Goal: Information Seeking & Learning: Learn about a topic

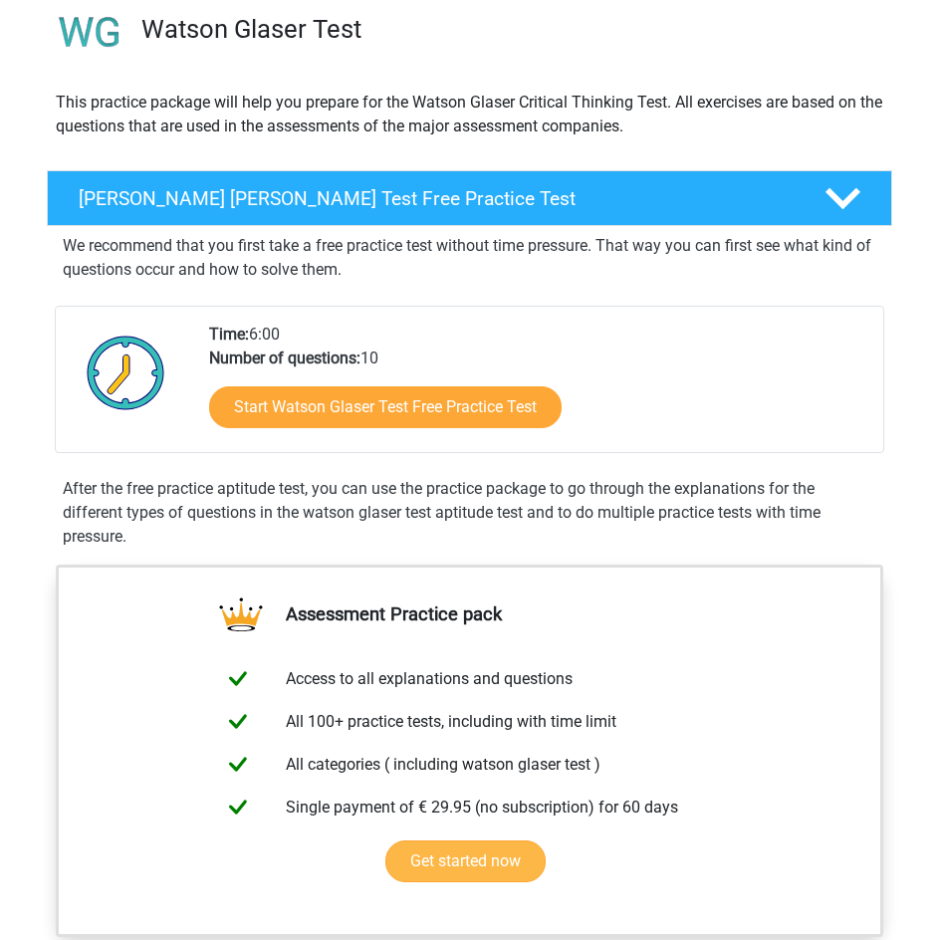
scroll to position [199, 0]
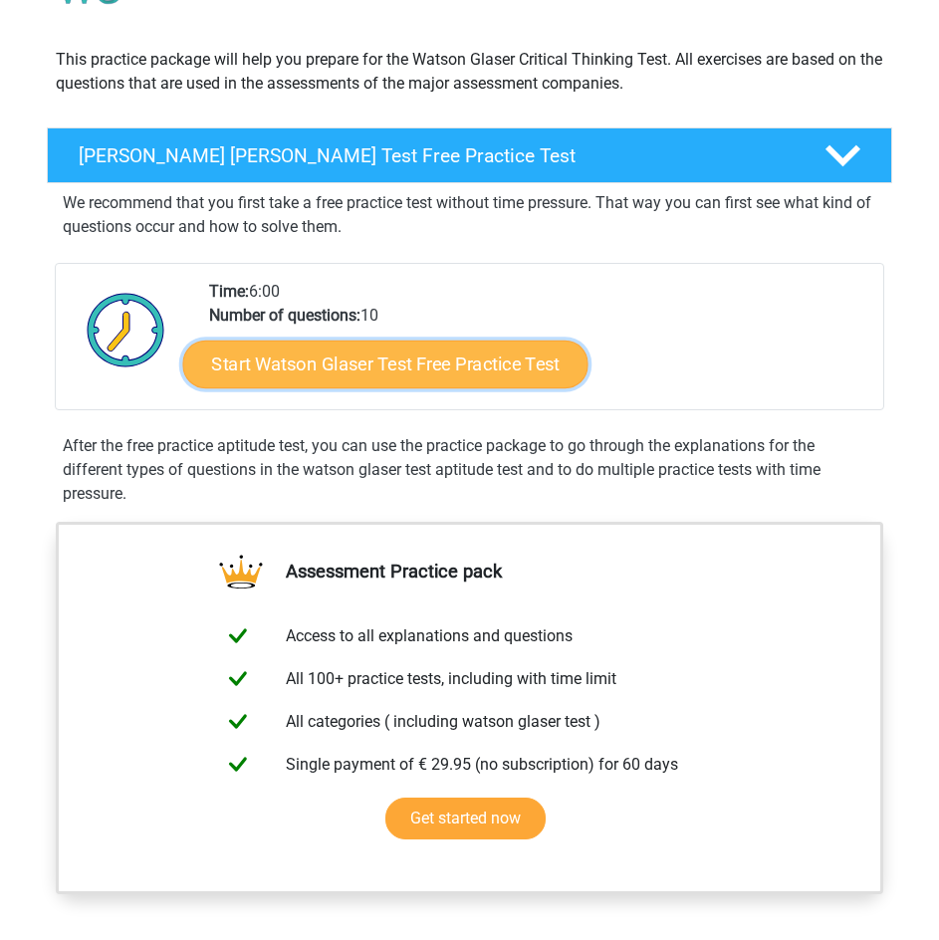
click at [471, 370] on link "Start Watson Glaser Test Free Practice Test" at bounding box center [385, 365] width 405 height 48
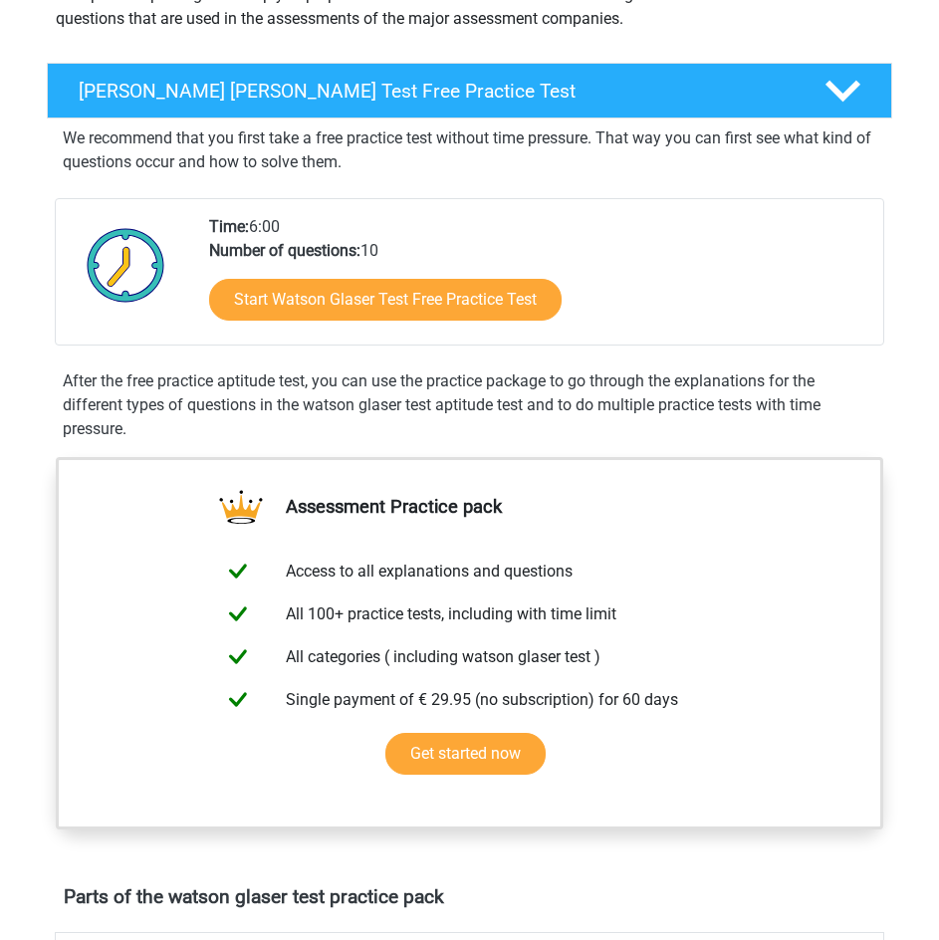
scroll to position [299, 0]
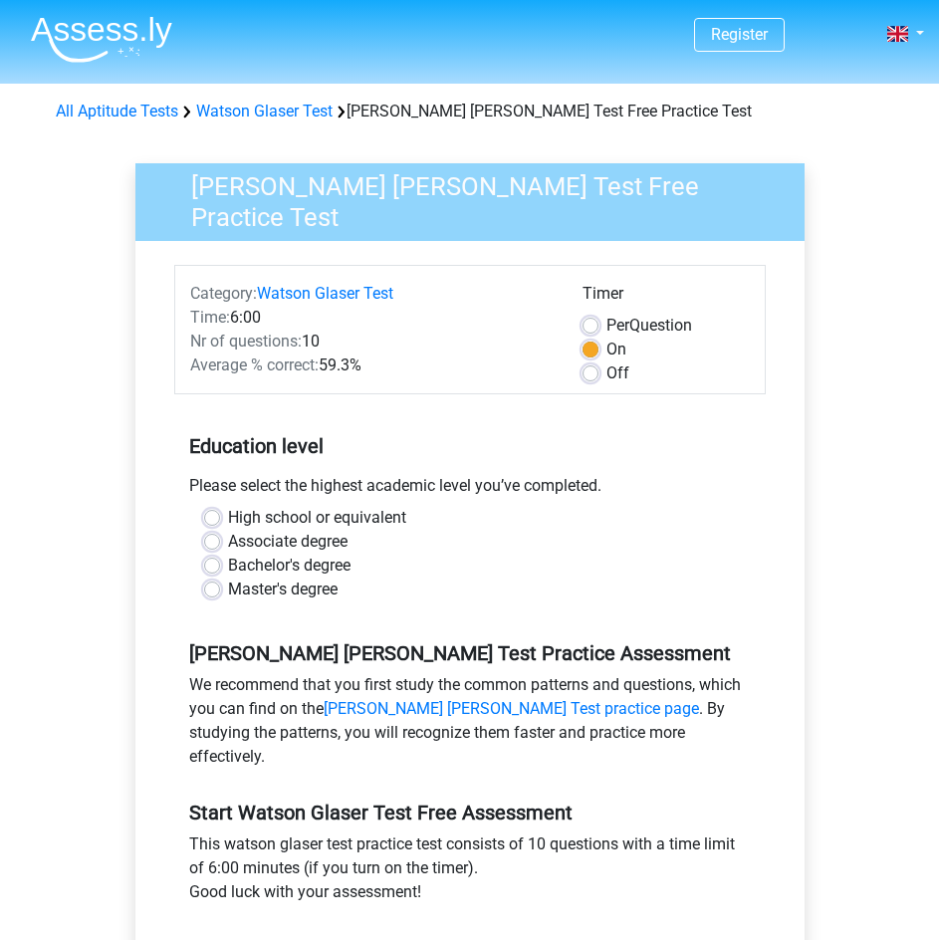
click at [228, 561] on label "Bachelor's degree" at bounding box center [289, 566] width 123 height 24
click at [212, 561] on input "Bachelor's degree" at bounding box center [212, 564] width 16 height 20
radio input "true"
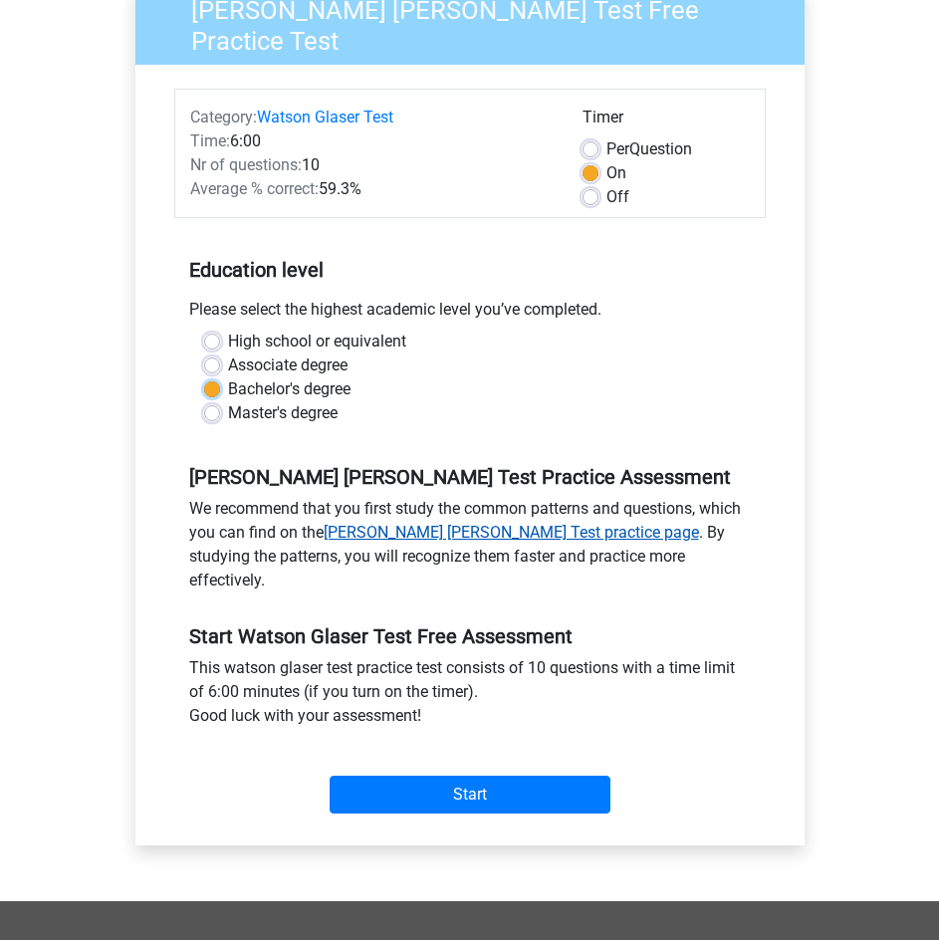
scroll to position [199, 0]
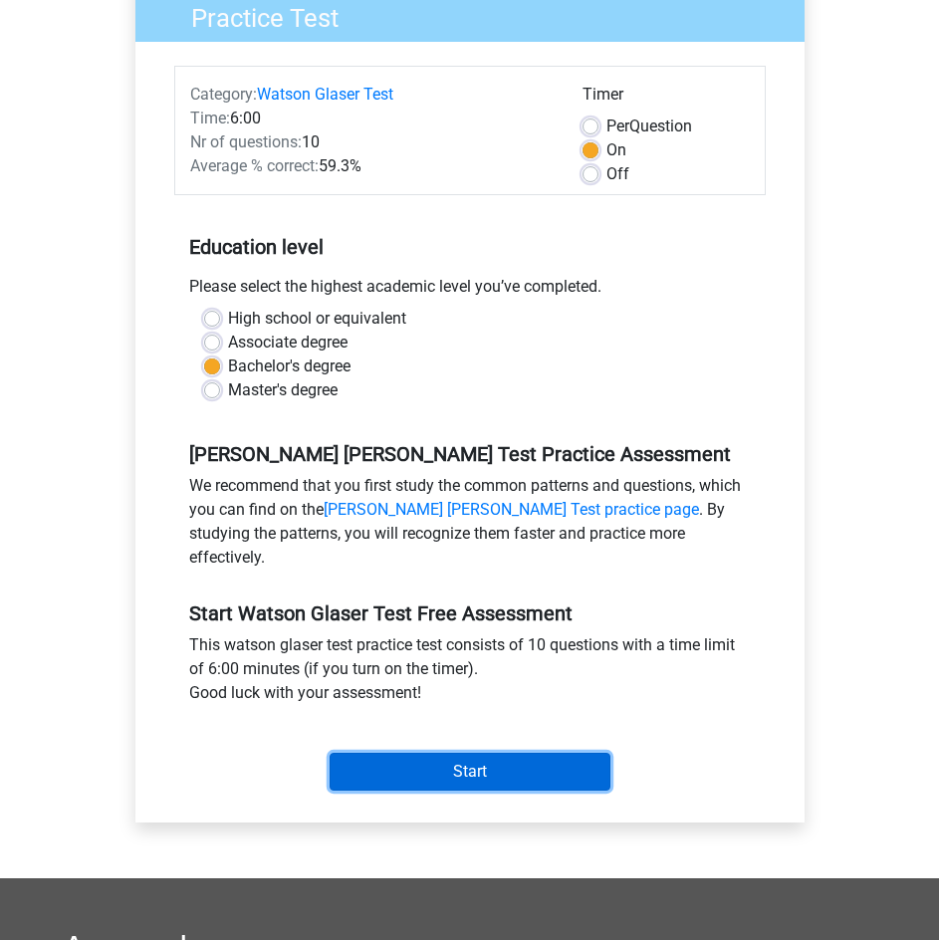
click at [470, 753] on input "Start" at bounding box center [470, 772] width 281 height 38
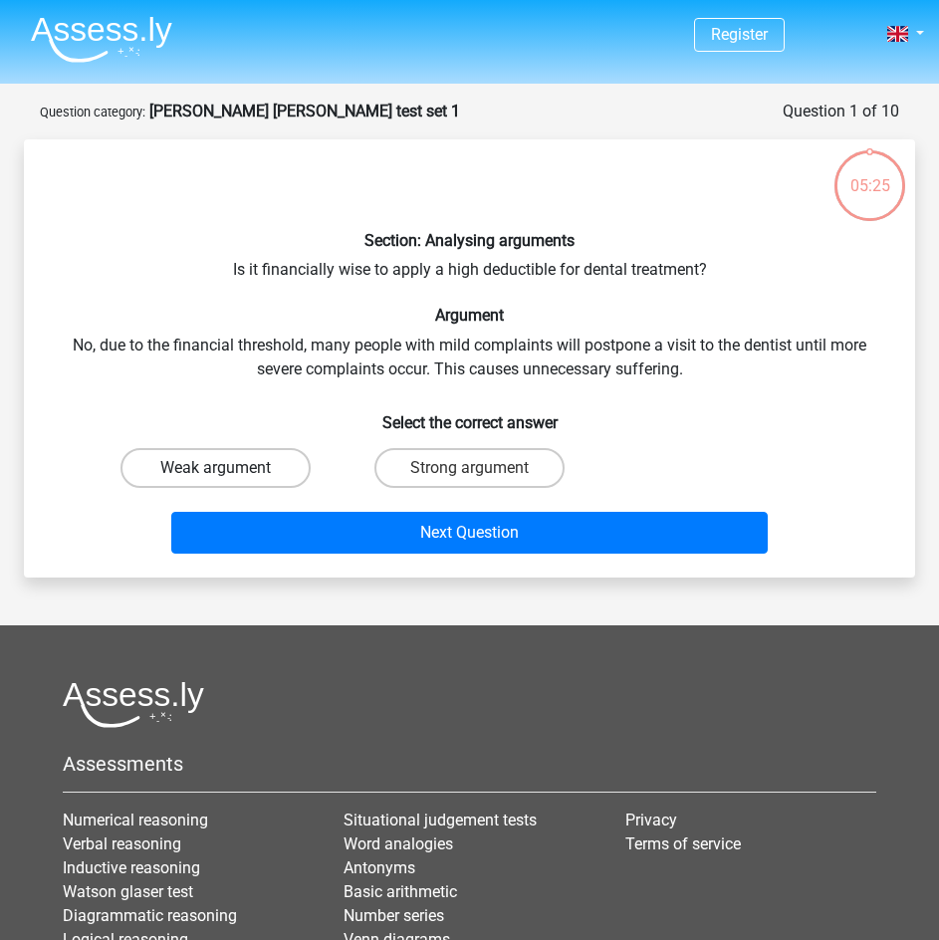
click at [186, 468] on label "Weak argument" at bounding box center [216, 468] width 190 height 40
click at [216, 468] on input "Weak argument" at bounding box center [222, 474] width 13 height 13
radio input "true"
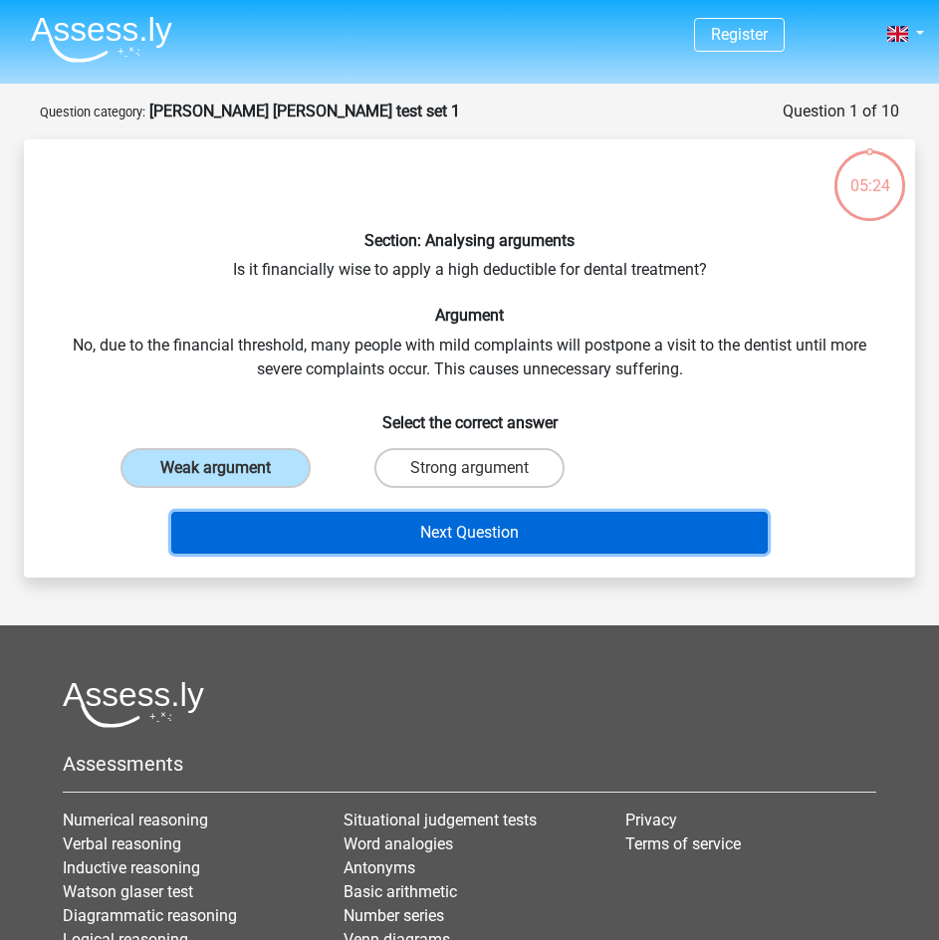
click at [333, 530] on button "Next Question" at bounding box center [469, 533] width 597 height 42
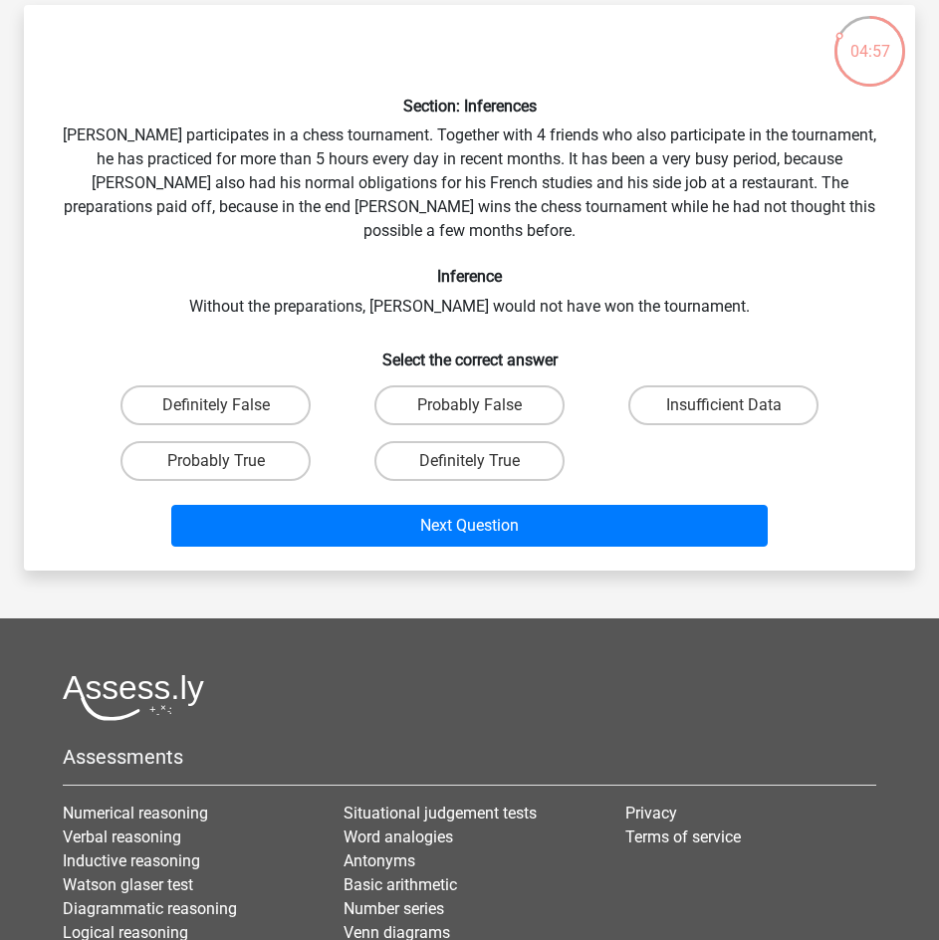
scroll to position [100, 0]
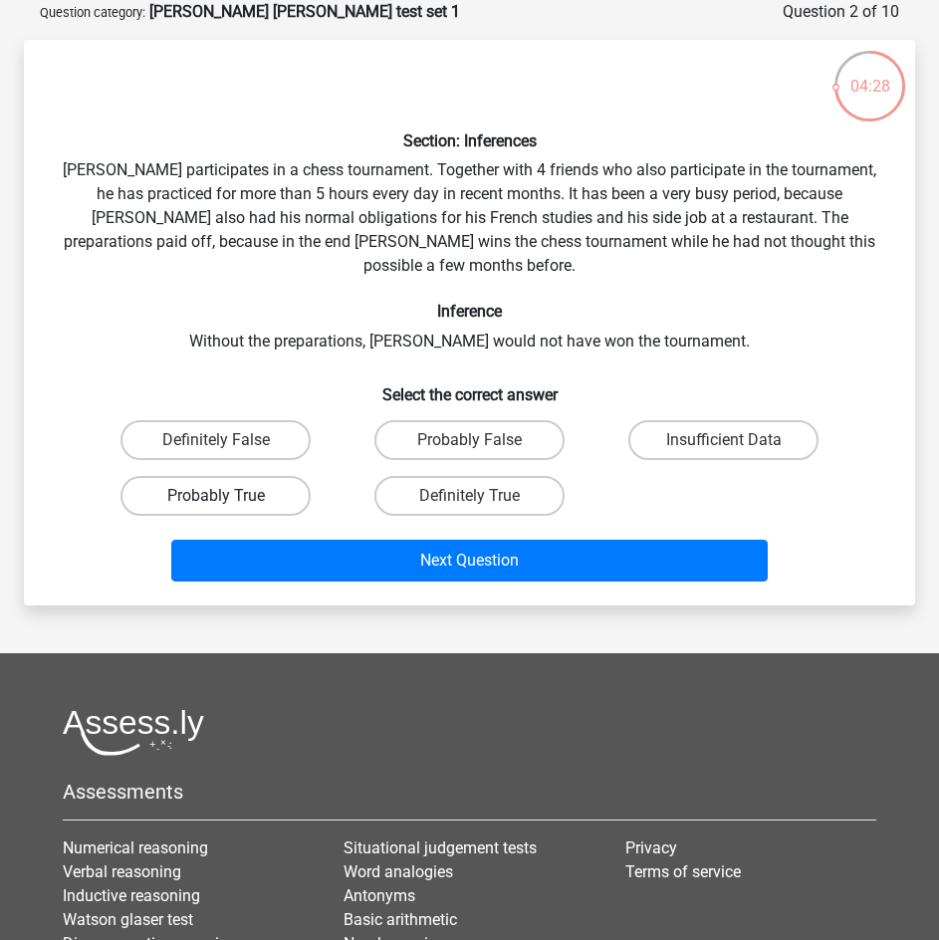
click at [256, 476] on label "Probably True" at bounding box center [216, 496] width 190 height 40
click at [229, 496] on input "Probably True" at bounding box center [222, 502] width 13 height 13
radio input "true"
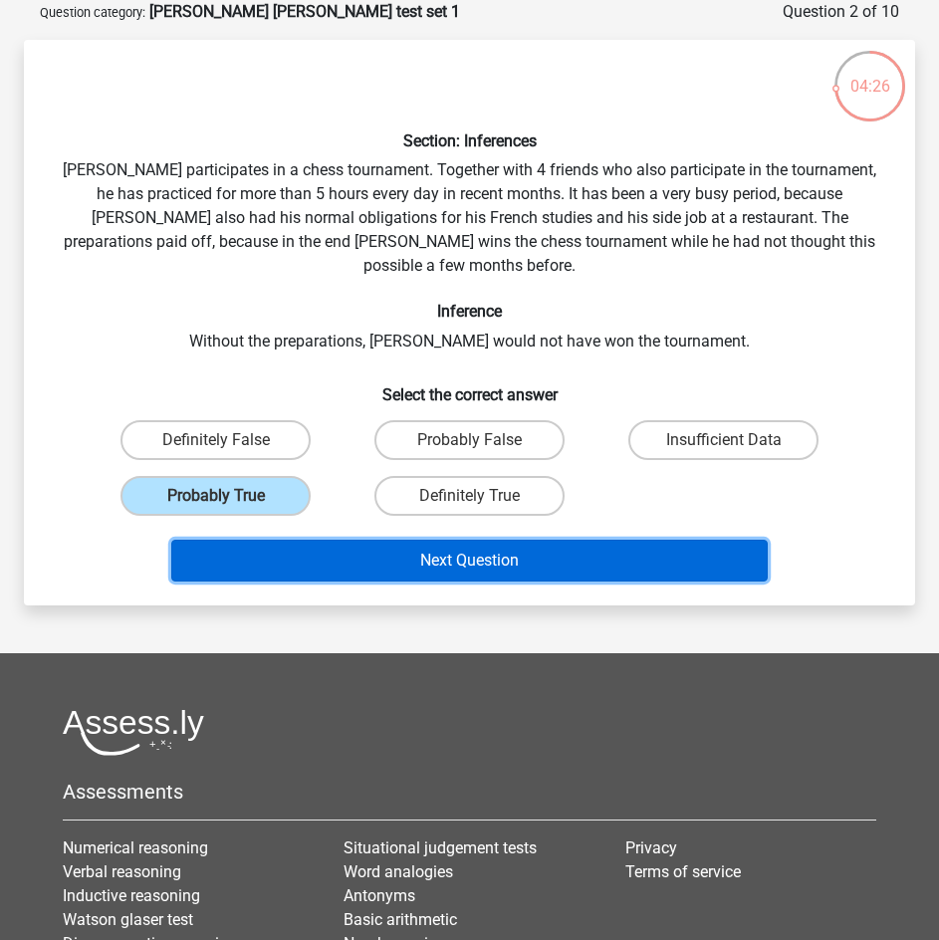
click at [340, 540] on button "Next Question" at bounding box center [469, 561] width 597 height 42
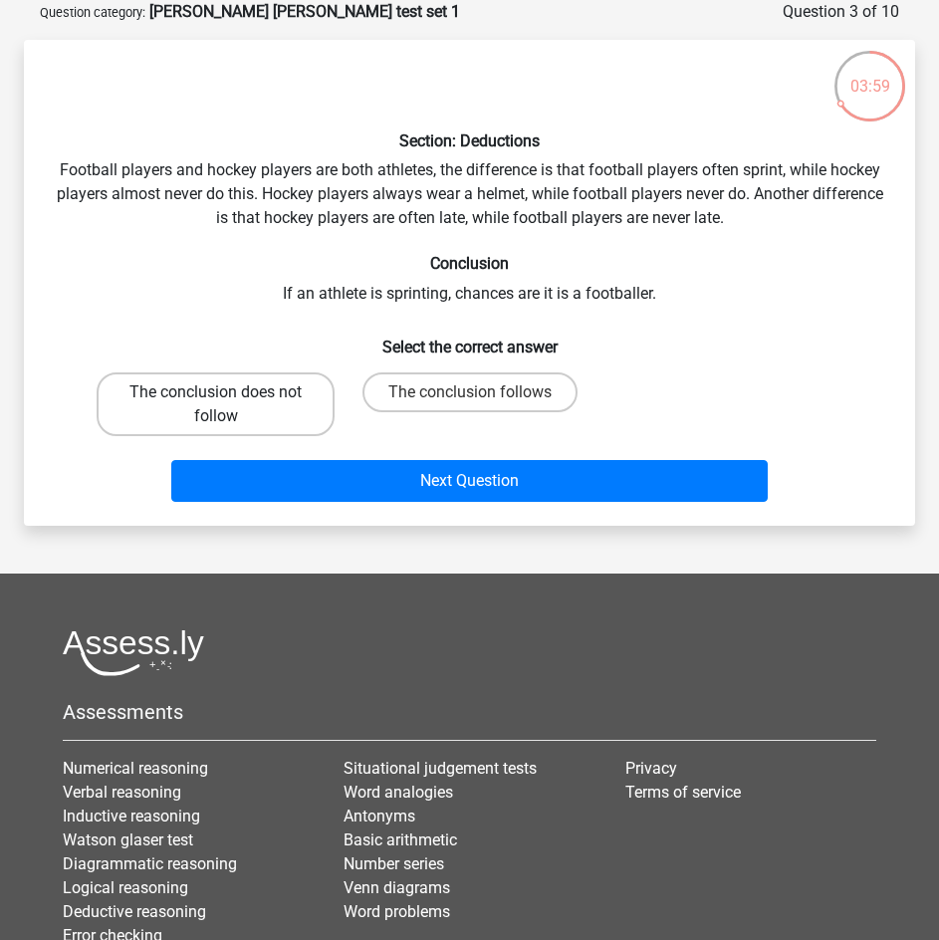
click at [270, 405] on label "The conclusion does not follow" at bounding box center [216, 404] width 238 height 64
click at [229, 405] on input "The conclusion does not follow" at bounding box center [222, 398] width 13 height 13
radio input "true"
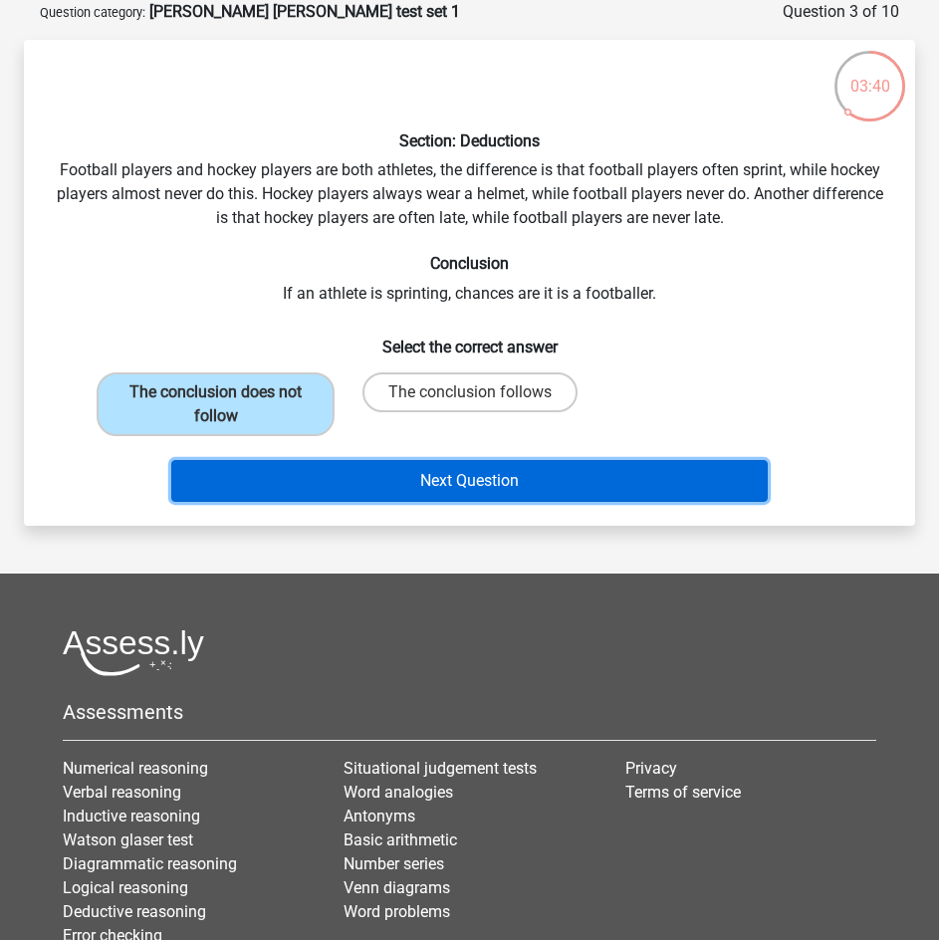
click at [361, 476] on button "Next Question" at bounding box center [469, 481] width 597 height 42
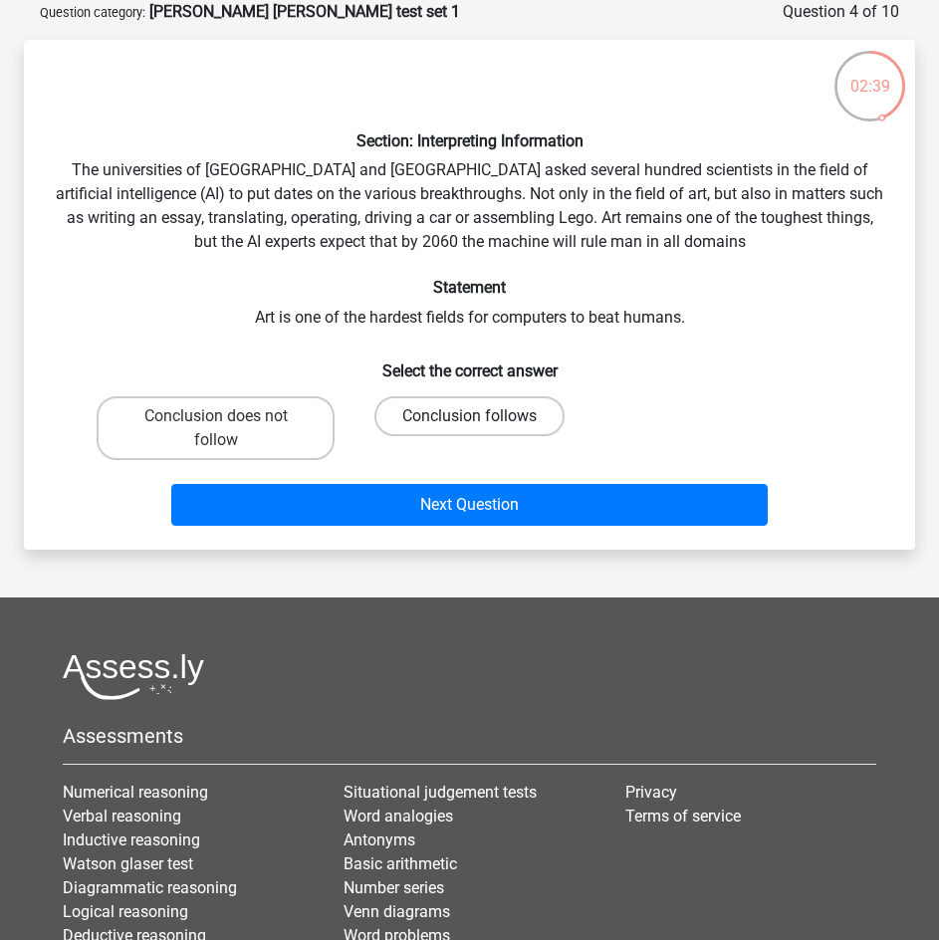
click at [496, 412] on label "Conclusion follows" at bounding box center [469, 416] width 190 height 40
click at [483, 416] on input "Conclusion follows" at bounding box center [476, 422] width 13 height 13
radio input "true"
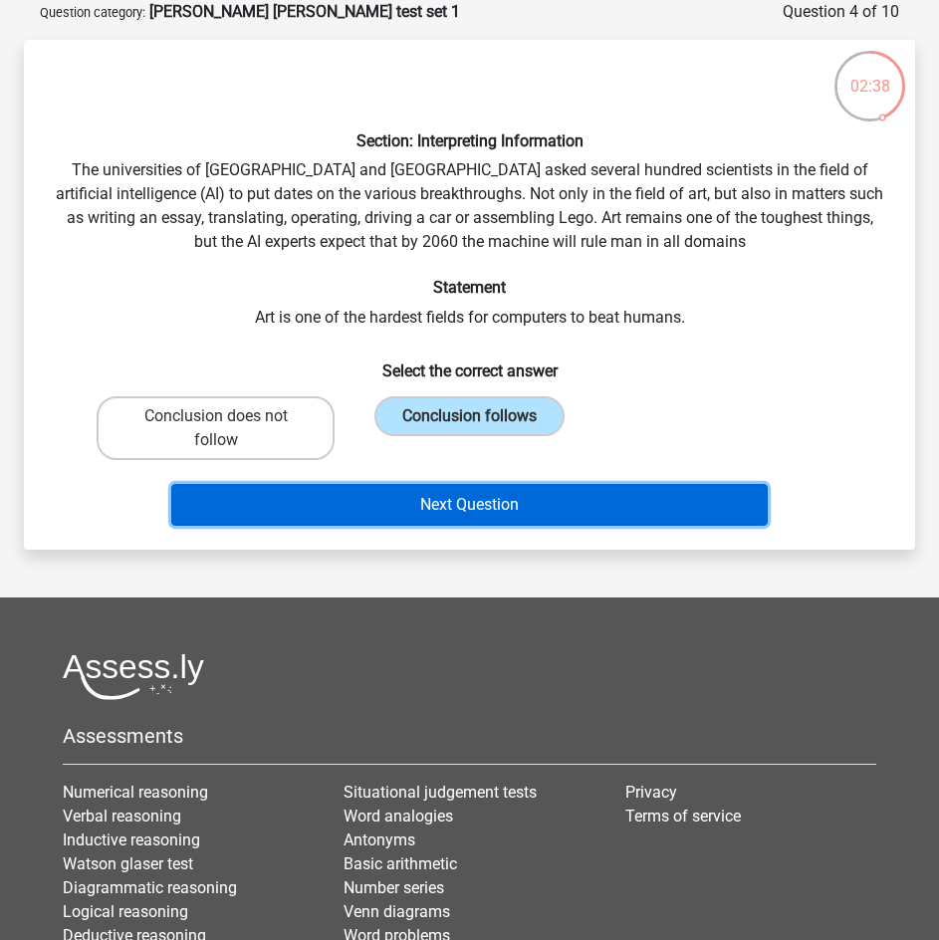
click at [543, 509] on button "Next Question" at bounding box center [469, 505] width 597 height 42
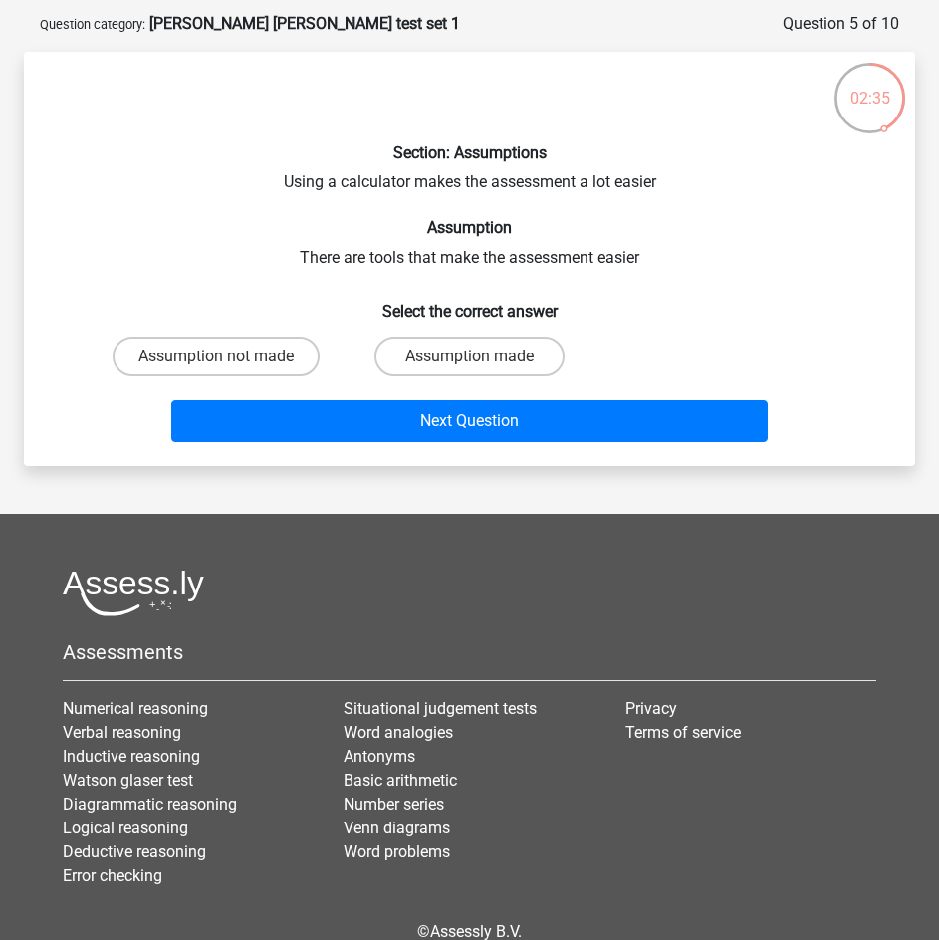
scroll to position [0, 0]
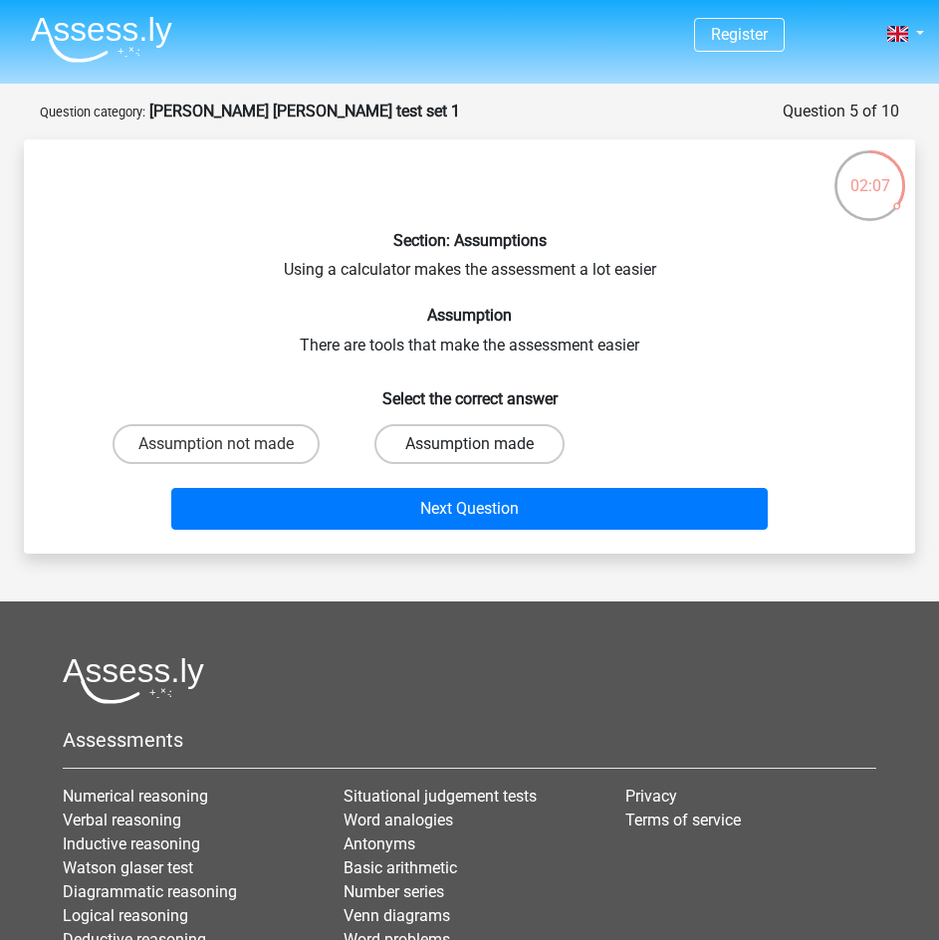
click at [448, 442] on label "Assumption made" at bounding box center [469, 444] width 190 height 40
click at [470, 444] on input "Assumption made" at bounding box center [476, 450] width 13 height 13
radio input "true"
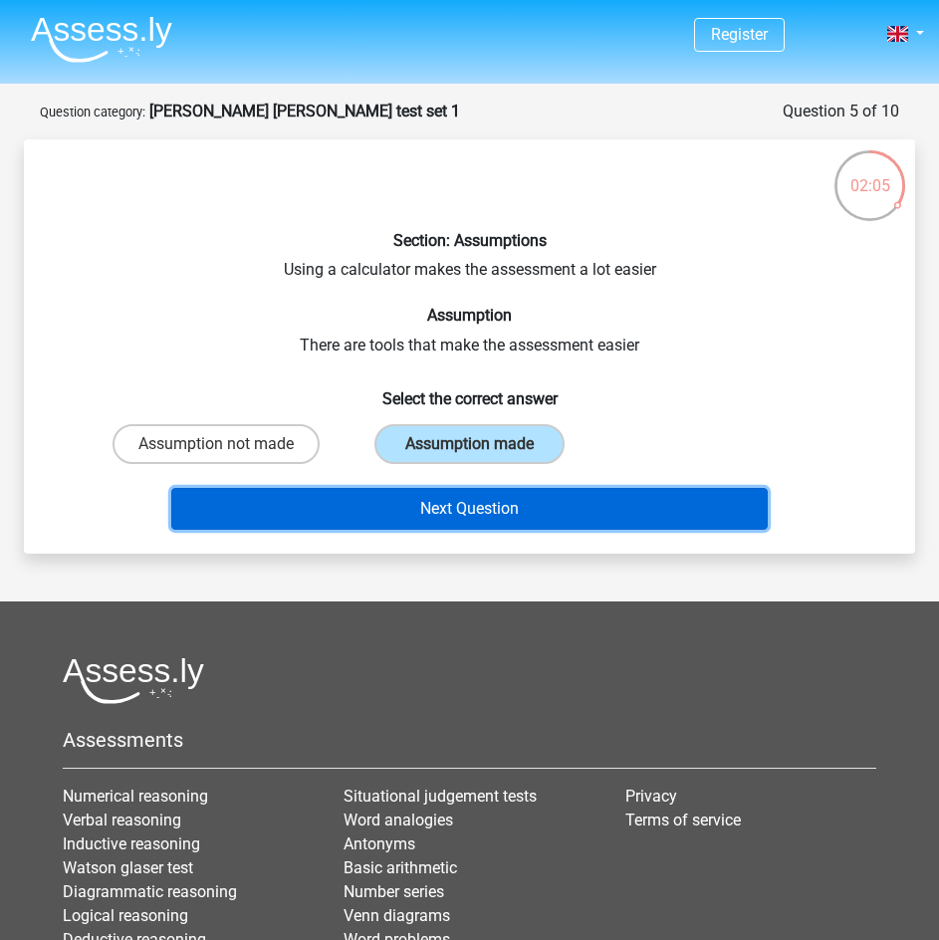
click at [509, 509] on button "Next Question" at bounding box center [469, 509] width 597 height 42
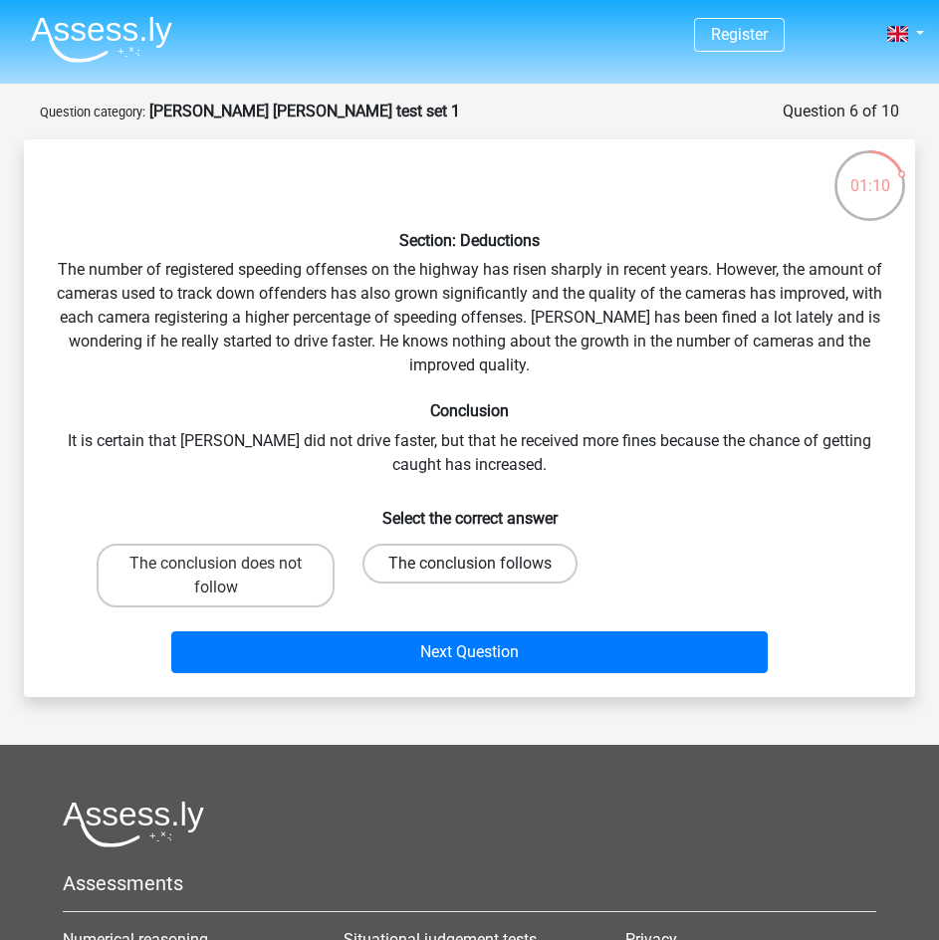
click at [438, 558] on label "The conclusion follows" at bounding box center [470, 564] width 215 height 40
click at [470, 564] on input "The conclusion follows" at bounding box center [476, 570] width 13 height 13
radio input "true"
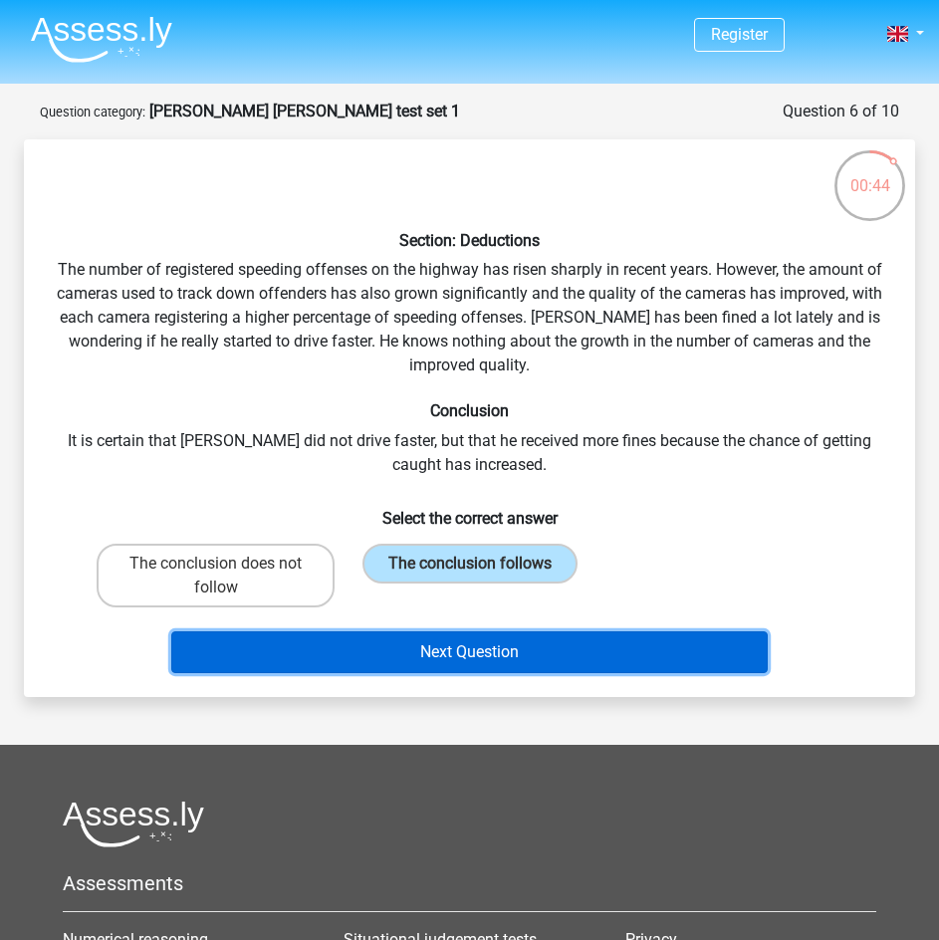
click at [426, 646] on button "Next Question" at bounding box center [469, 652] width 597 height 42
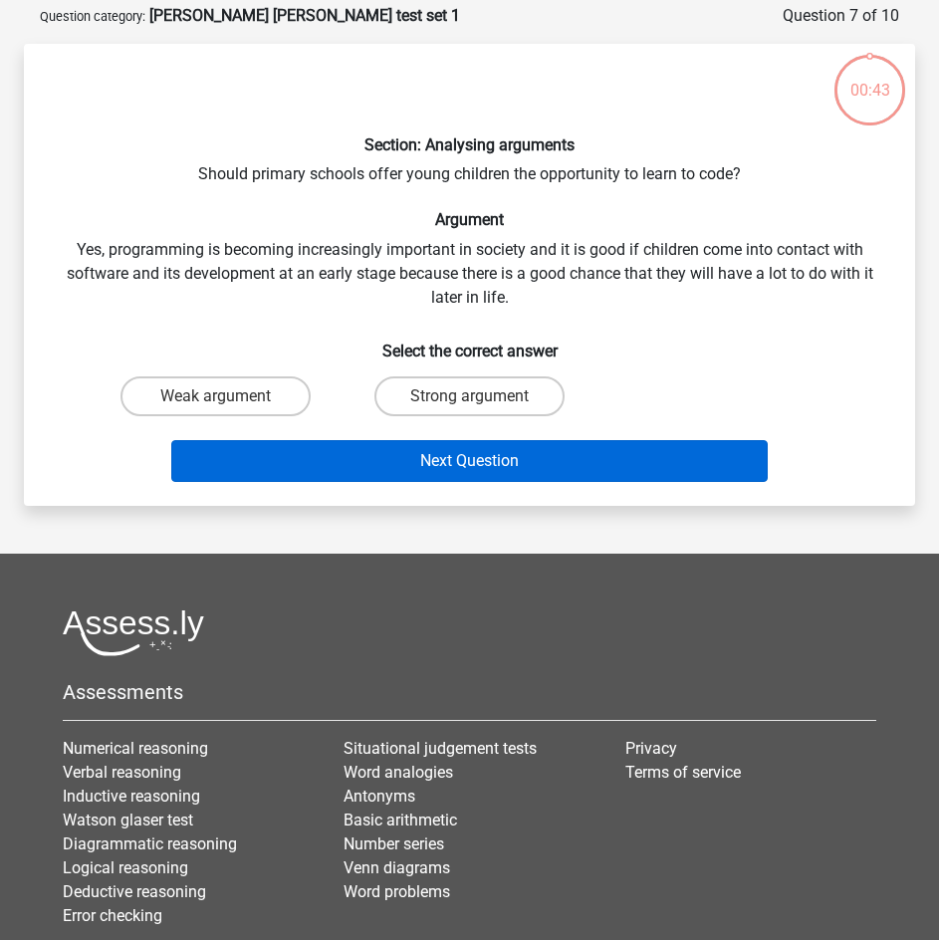
scroll to position [100, 0]
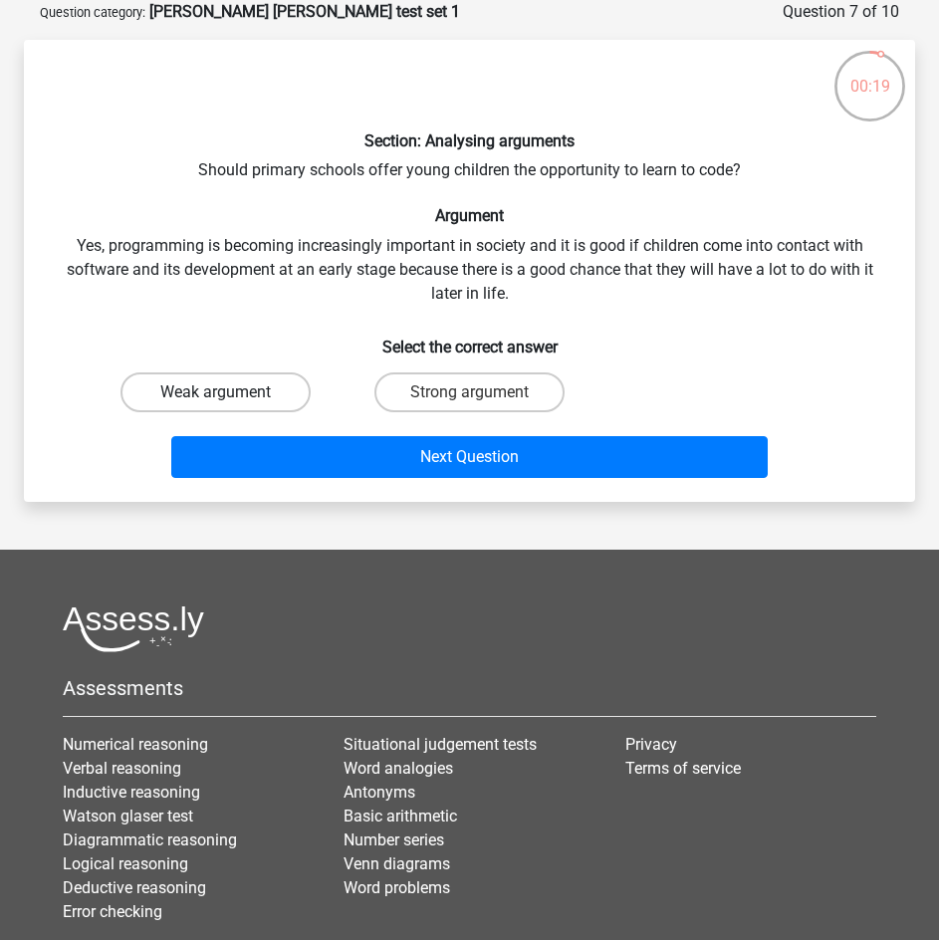
click at [263, 392] on label "Weak argument" at bounding box center [216, 392] width 190 height 40
click at [229, 392] on input "Weak argument" at bounding box center [222, 398] width 13 height 13
radio input "true"
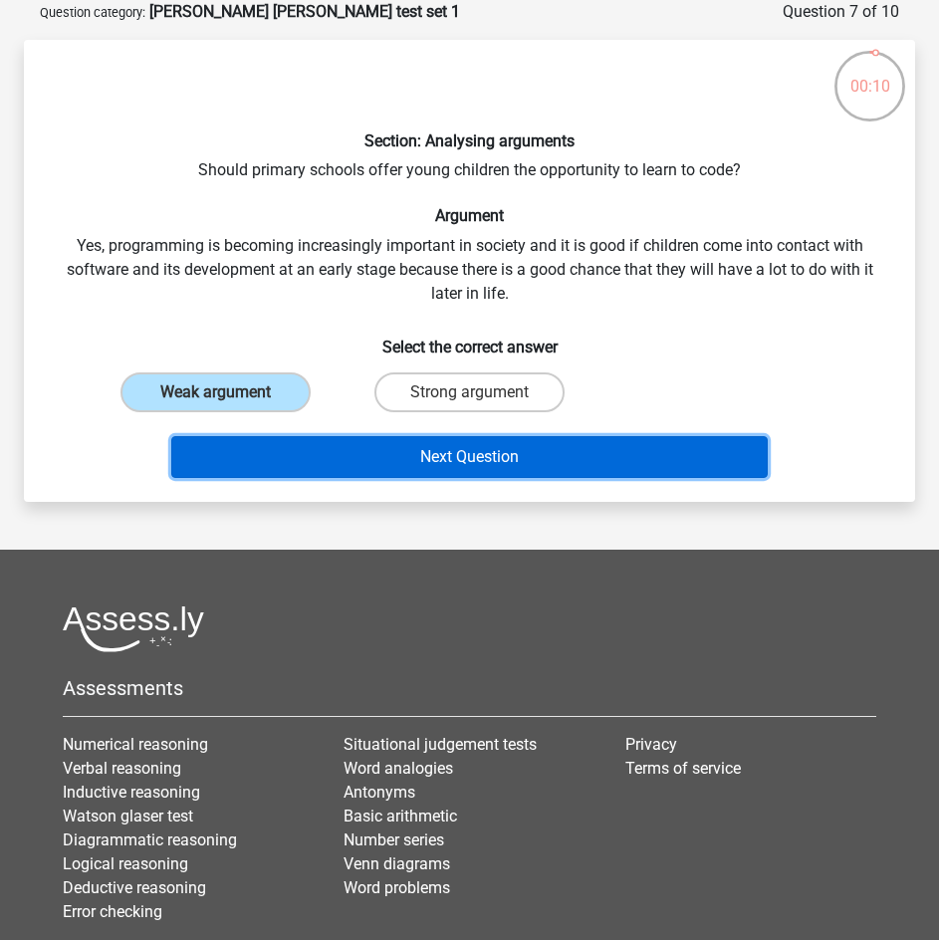
click at [387, 450] on button "Next Question" at bounding box center [469, 457] width 597 height 42
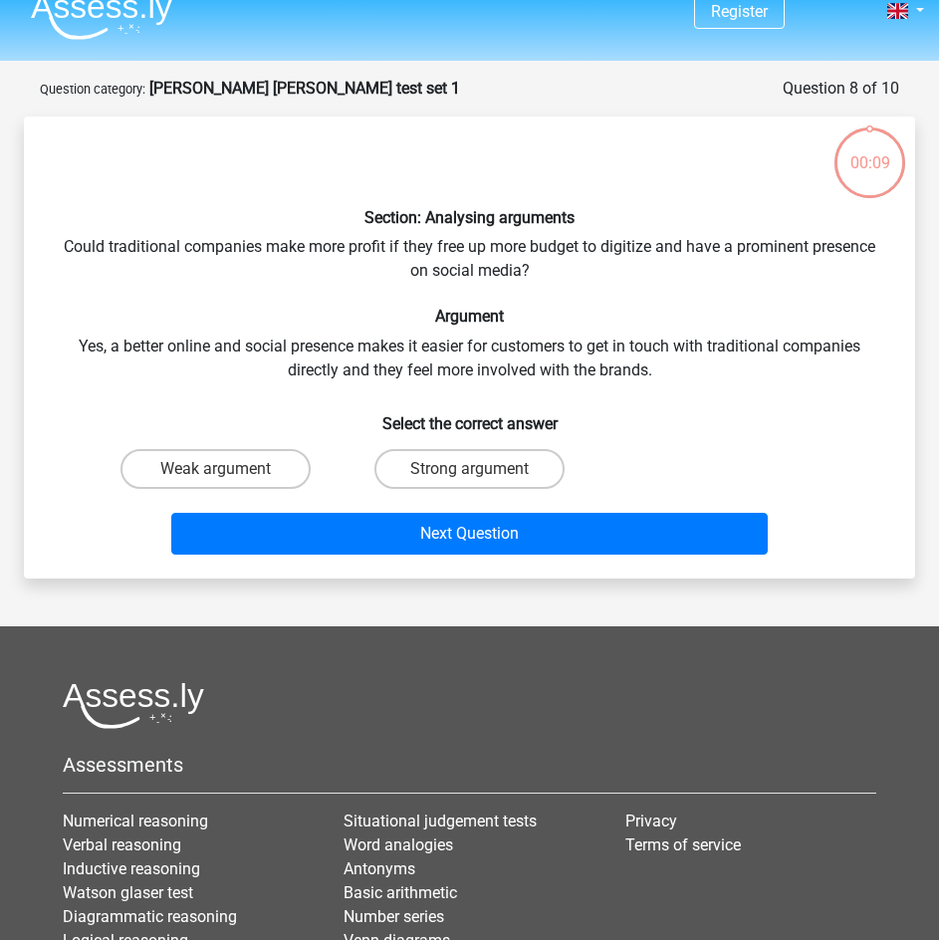
scroll to position [0, 0]
